Goal: Check status: Check status

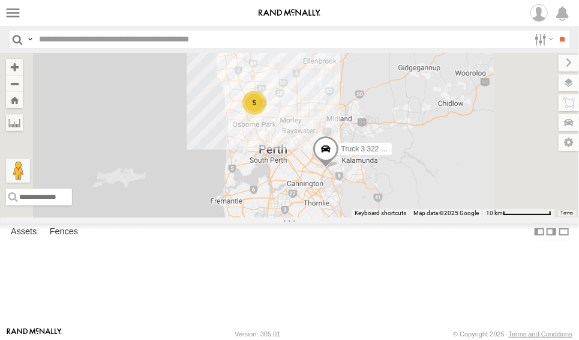
click at [267, 115] on div "5" at bounding box center [255, 103] width 24 height 24
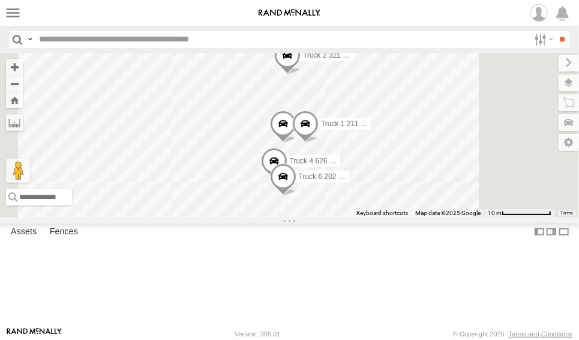
click at [450, 217] on div "Truck 3 322 - 1AGB008 Truck 4 626 1DXF114 Truck 1 211 1CAO942 Truck 6 202 - 1EB…" at bounding box center [289, 135] width 579 height 165
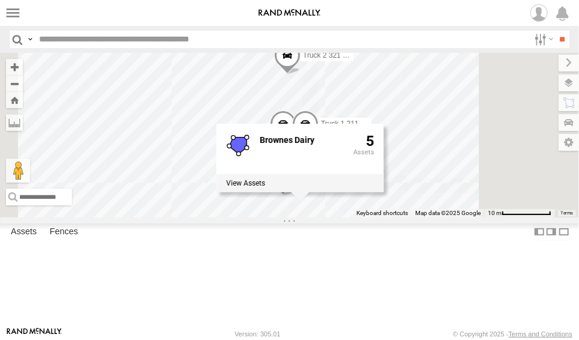
click at [0, 0] on div "Truck 4 626 1DXF114 All Assets [PERSON_NAME] Dairy Golden State Distribution -3…" at bounding box center [0, 0] width 0 height 0
click at [0, 0] on span at bounding box center [0, 0] width 0 height 0
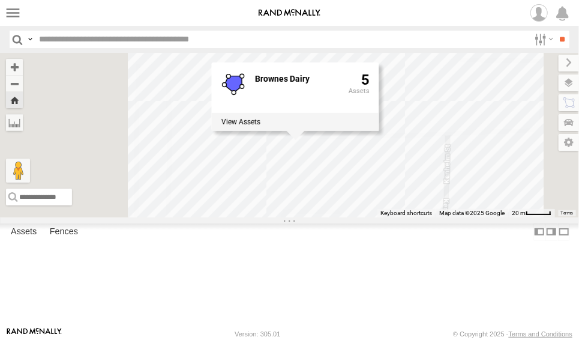
click at [0, 0] on div "Truck 3 322 - 1AGB008 All Assets" at bounding box center [0, 0] width 0 height 0
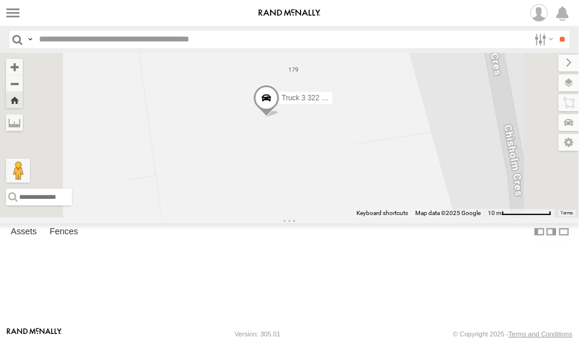
click at [479, 217] on div "Truck 3 322 - 1AGB008 Brownes Dairy 5" at bounding box center [289, 135] width 579 height 165
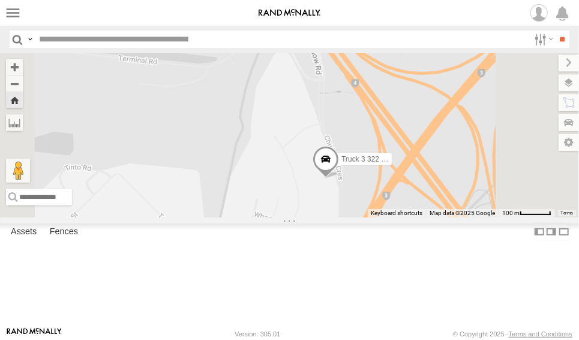
click at [339, 178] on span at bounding box center [326, 161] width 26 height 32
